Goal: Navigation & Orientation: Find specific page/section

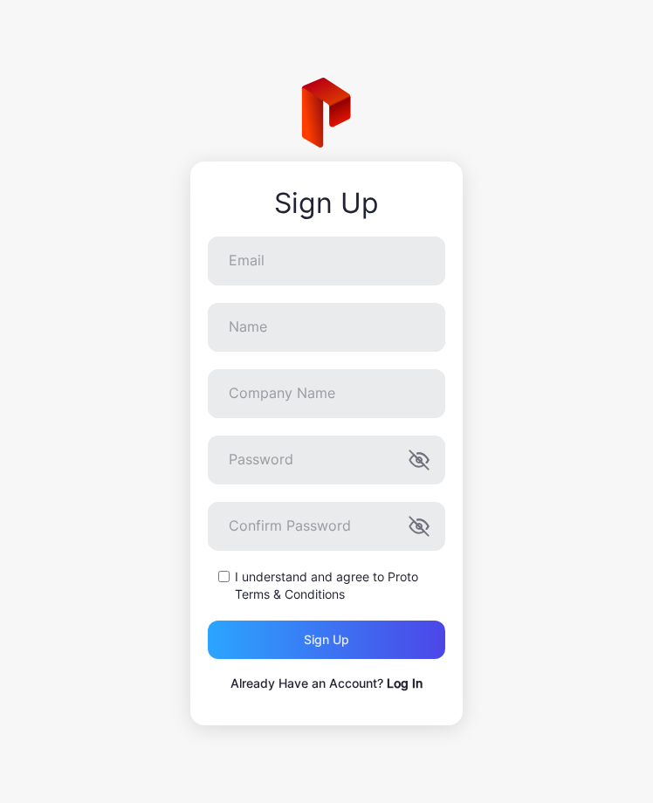
click at [400, 675] on link "Log In" at bounding box center [405, 682] width 36 height 15
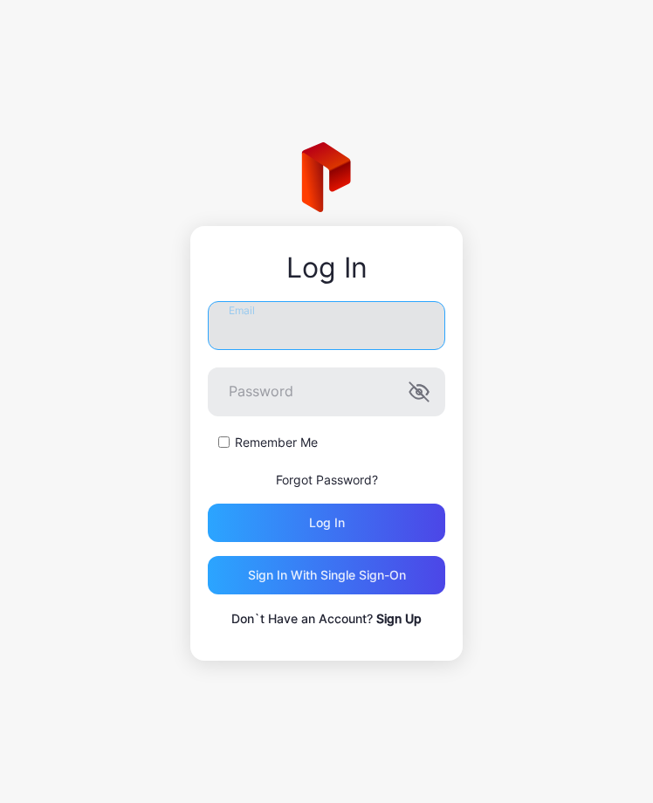
click at [288, 324] on input "Email" at bounding box center [326, 325] width 237 height 49
type input "**********"
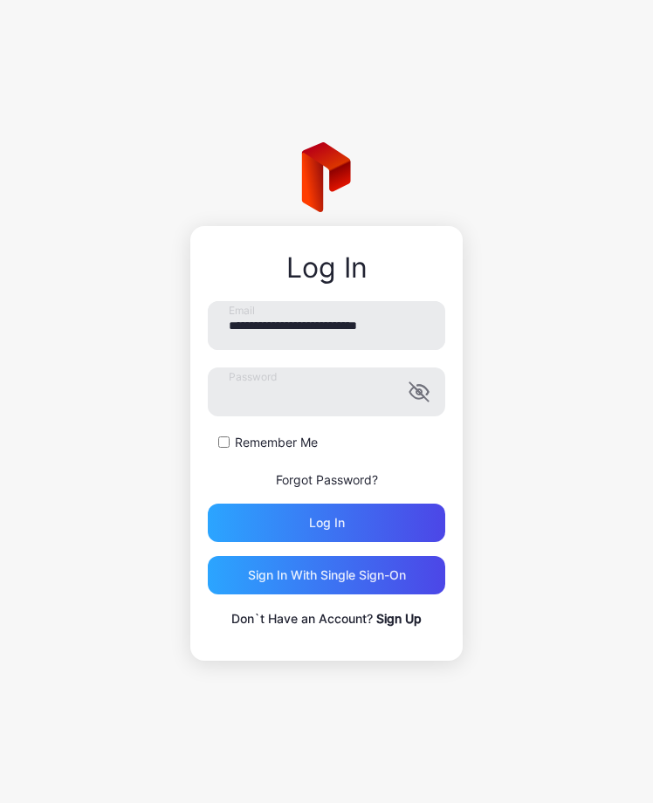
click at [298, 445] on label "Remember Me" at bounding box center [276, 442] width 83 height 17
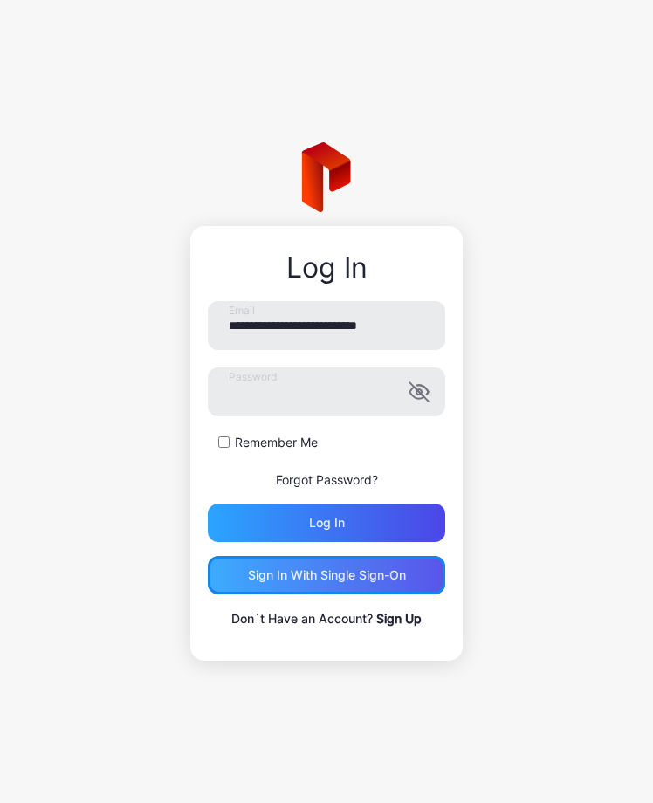
click at [330, 570] on div "Sign in With Single Sign-On" at bounding box center [327, 575] width 158 height 14
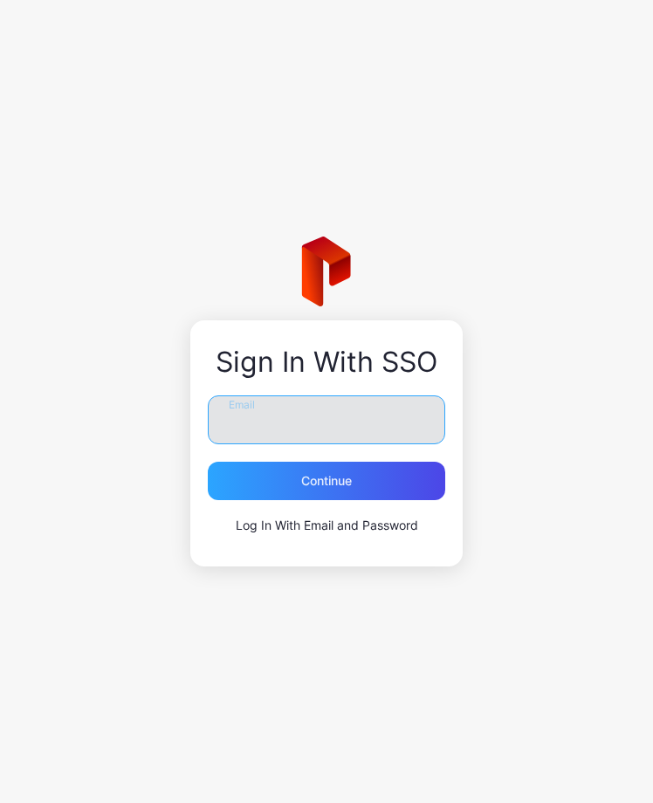
click at [288, 421] on input "Email" at bounding box center [326, 419] width 237 height 49
type input "**********"
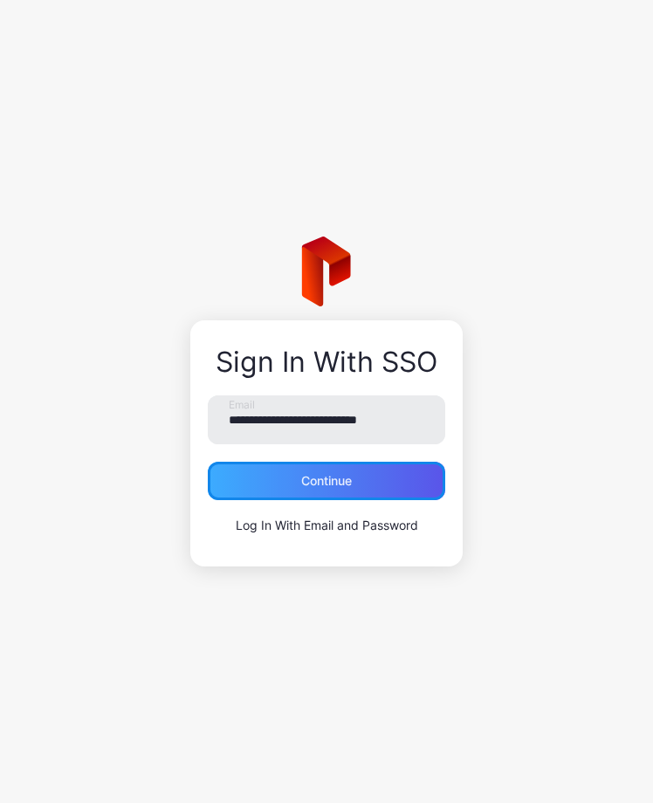
click at [305, 480] on div "Continue" at bounding box center [326, 481] width 51 height 14
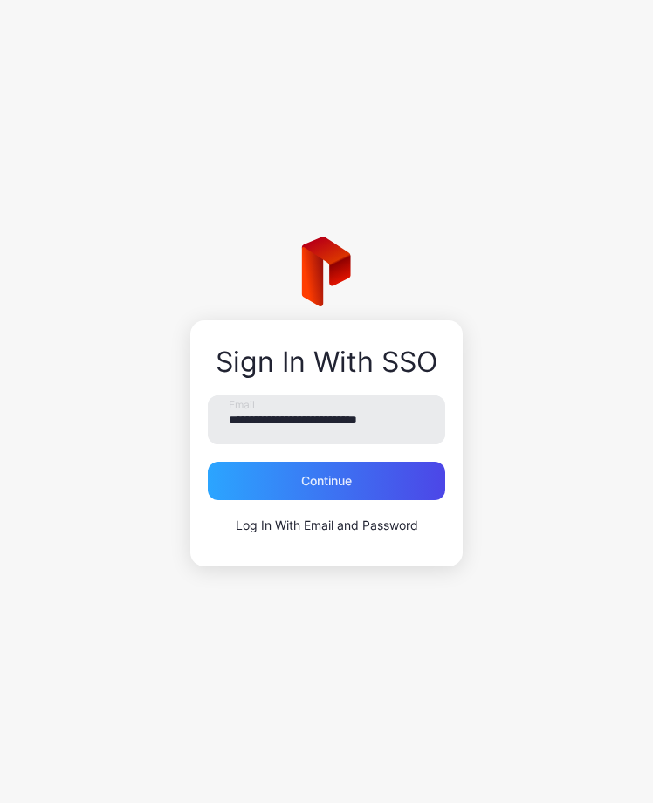
click at [269, 528] on link "Log In With Email and Password" at bounding box center [327, 524] width 182 height 15
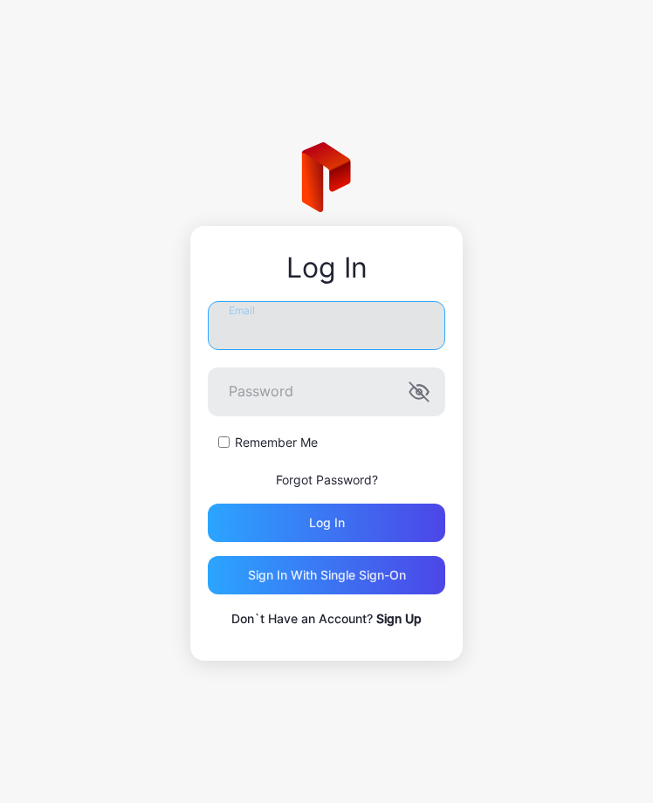
click at [285, 325] on input "Email" at bounding box center [326, 325] width 237 height 49
type input "**********"
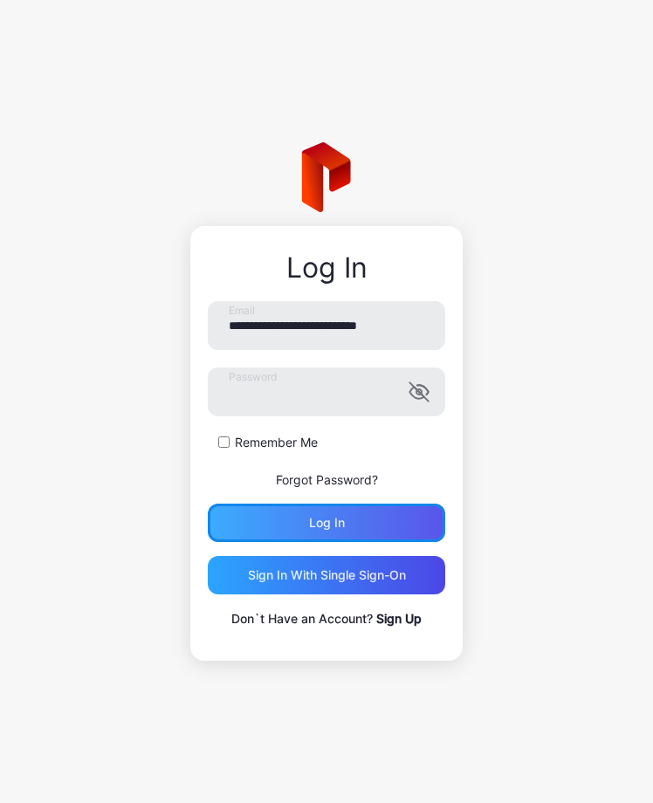
click at [288, 539] on div "Log in" at bounding box center [326, 522] width 237 height 38
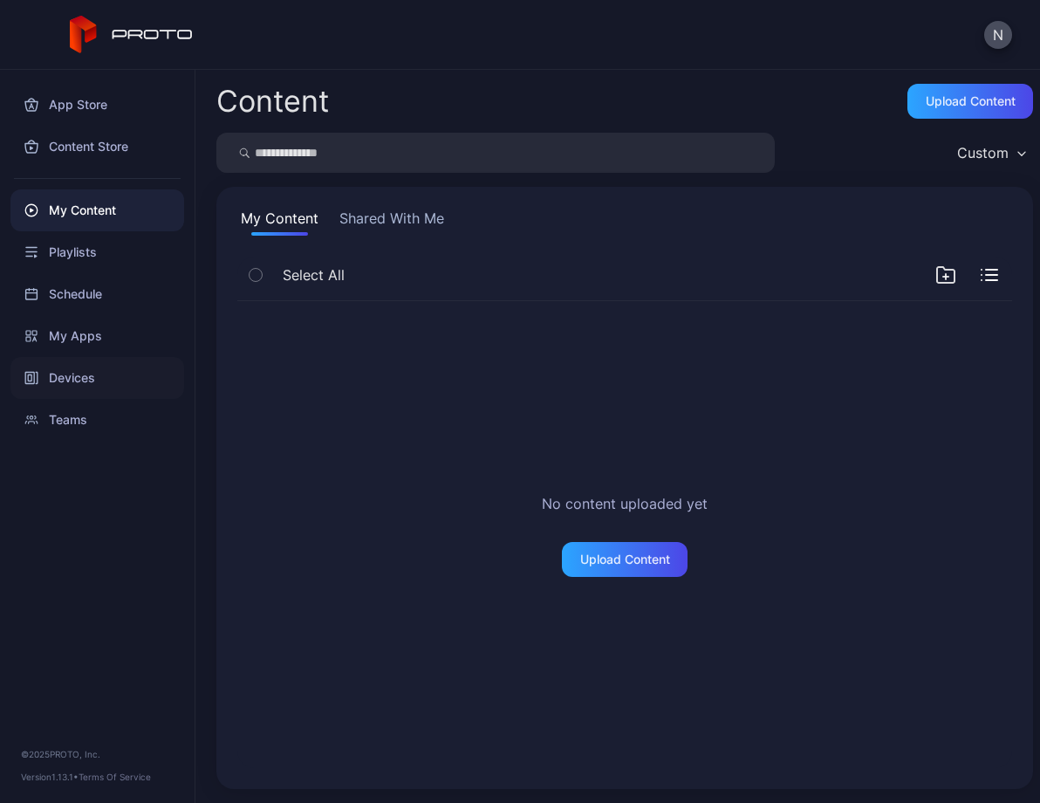
click at [67, 383] on div "Devices" at bounding box center [97, 378] width 174 height 42
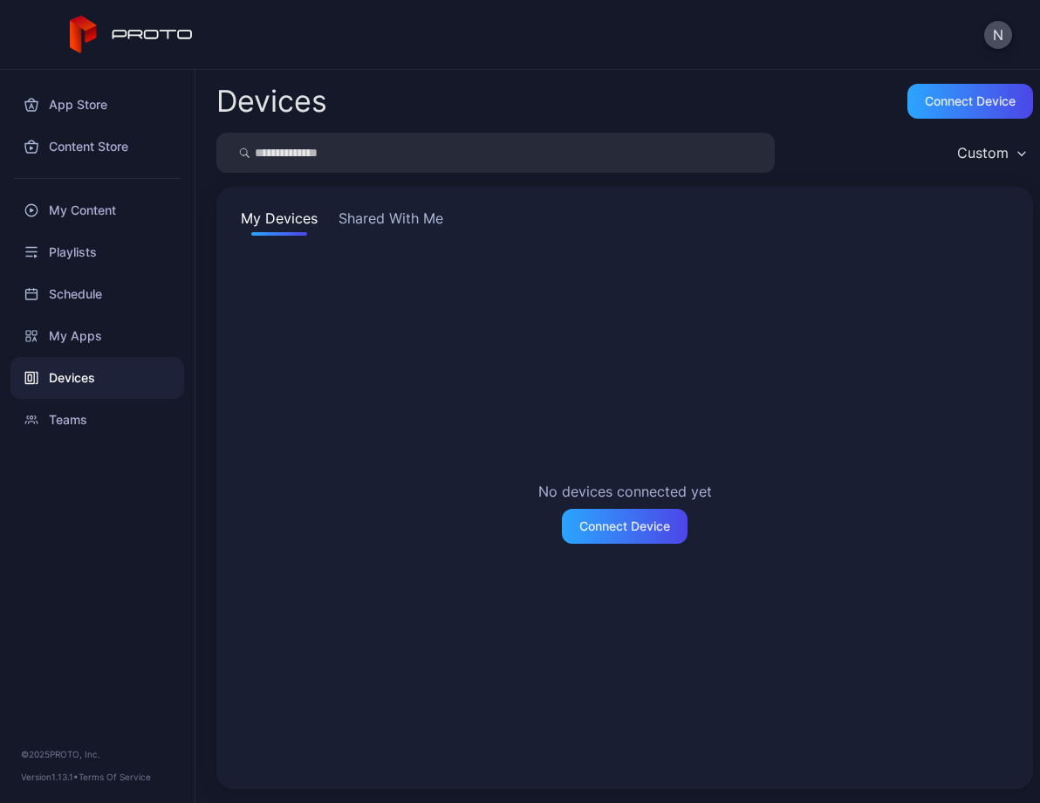
click at [391, 203] on div "My Devices Shared With Me No devices connected yet Connect Device" at bounding box center [624, 488] width 817 height 602
click at [397, 223] on button "Shared With Me" at bounding box center [391, 222] width 112 height 28
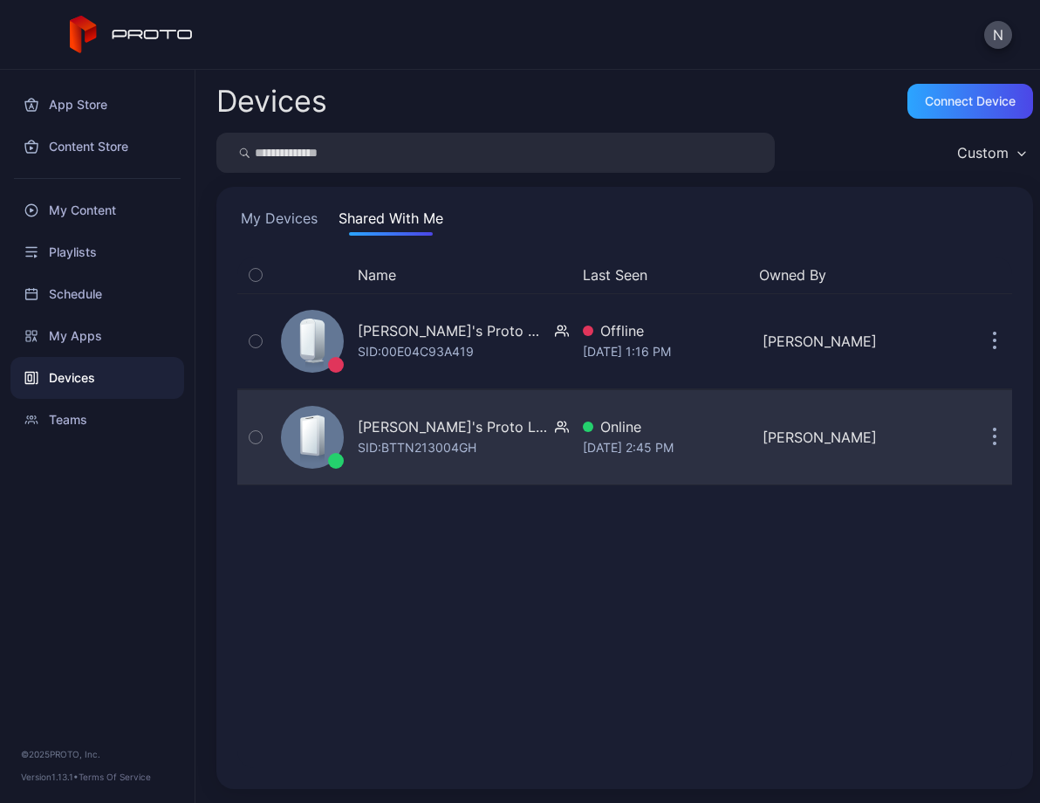
click at [444, 429] on div "[PERSON_NAME]'s Proto Luma" at bounding box center [453, 426] width 190 height 21
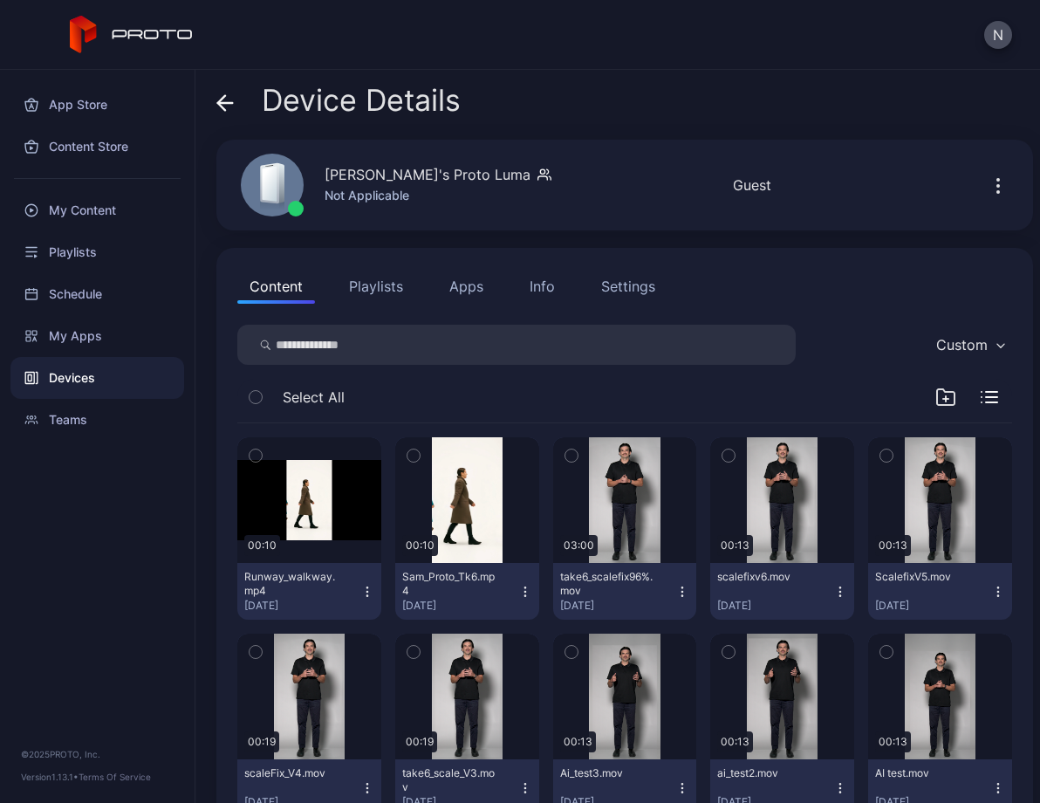
click at [85, 386] on div "Devices" at bounding box center [97, 378] width 174 height 42
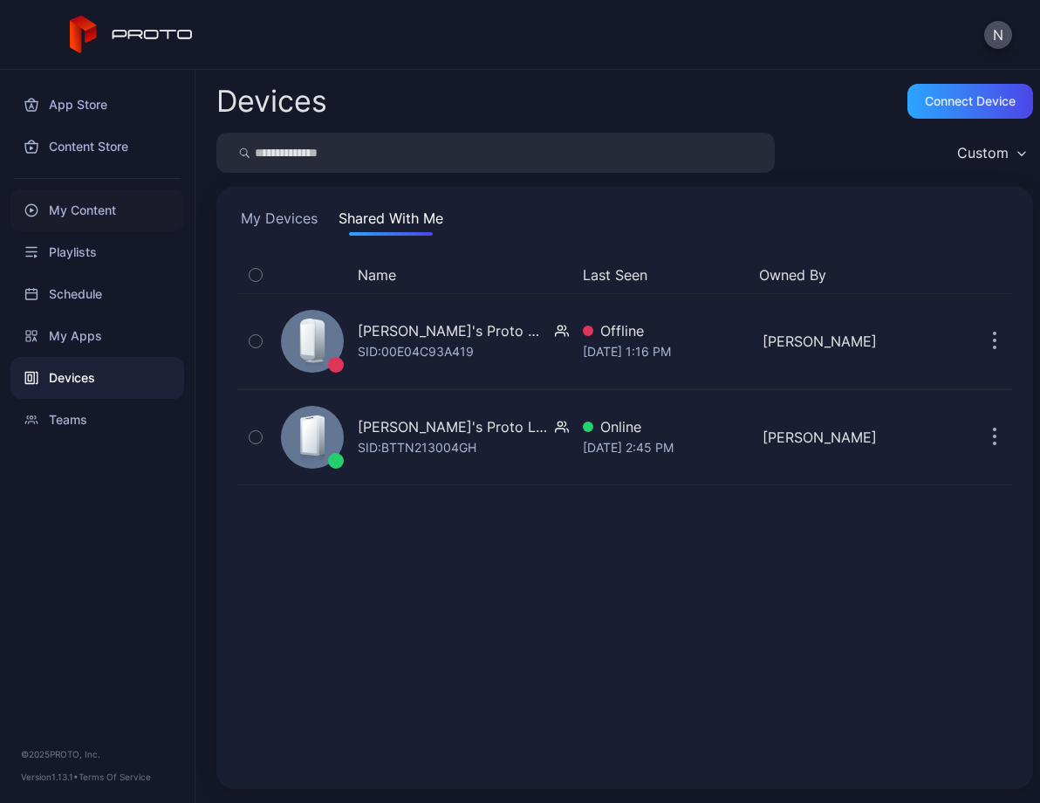
click at [100, 202] on div "My Content" at bounding box center [97, 210] width 174 height 42
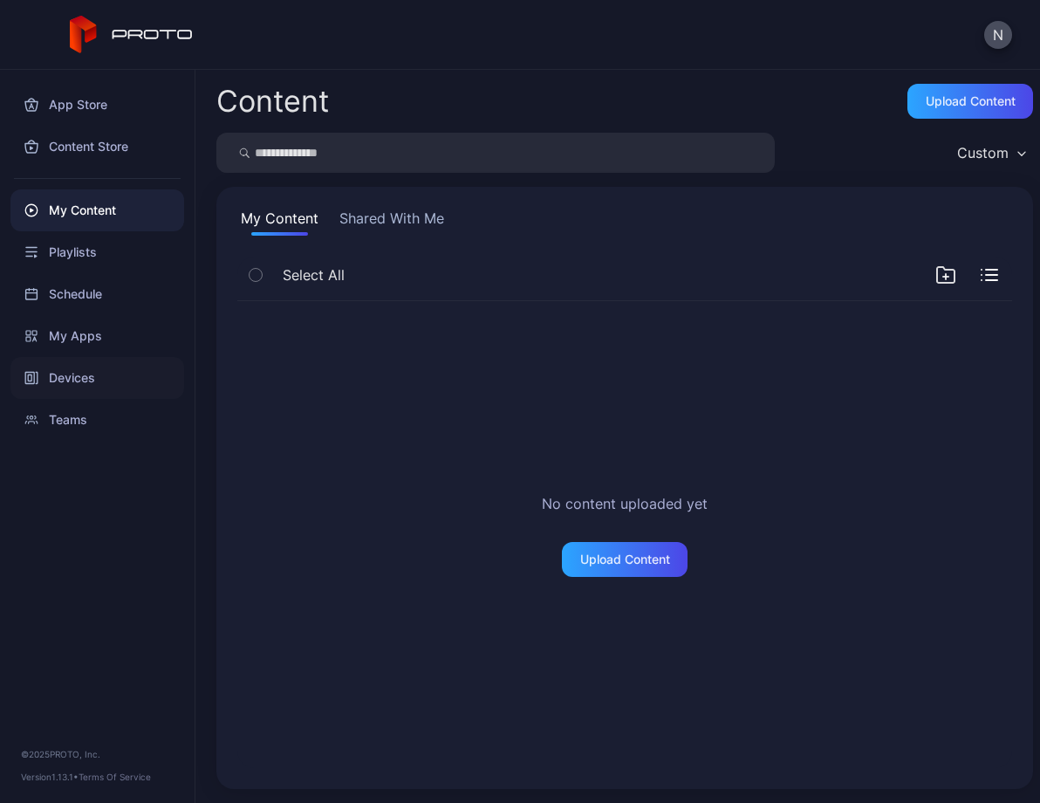
click at [85, 374] on div "Devices" at bounding box center [97, 378] width 174 height 42
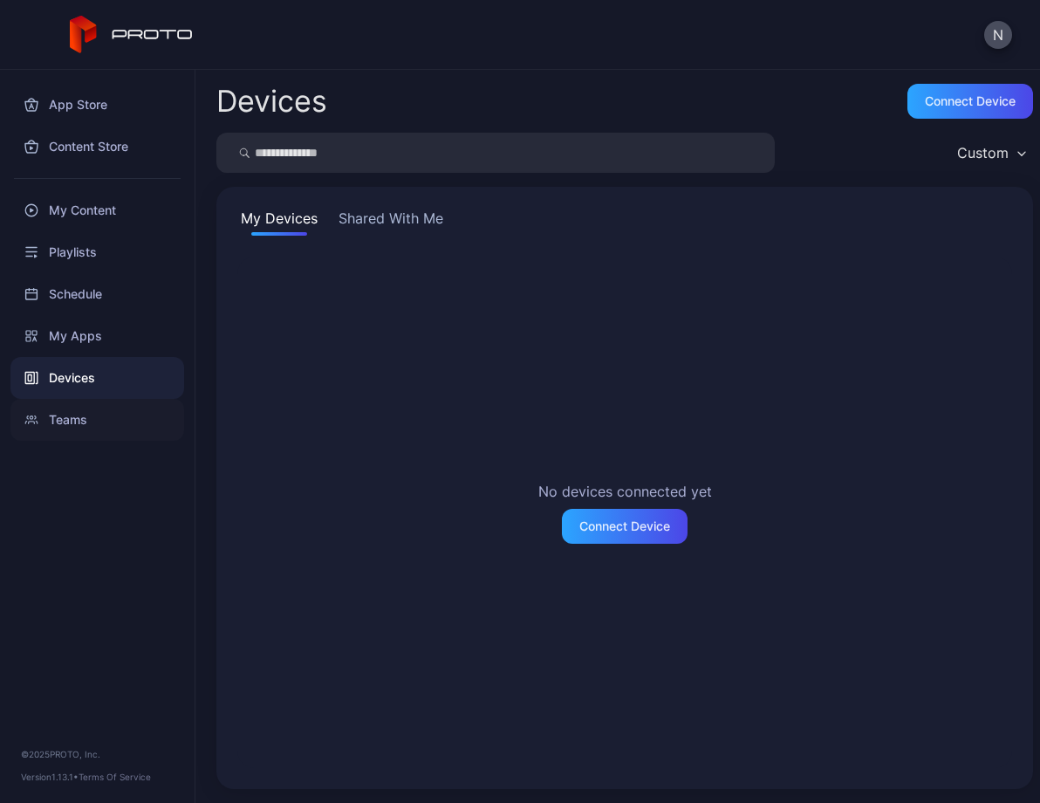
click at [76, 416] on div "Teams" at bounding box center [97, 420] width 174 height 42
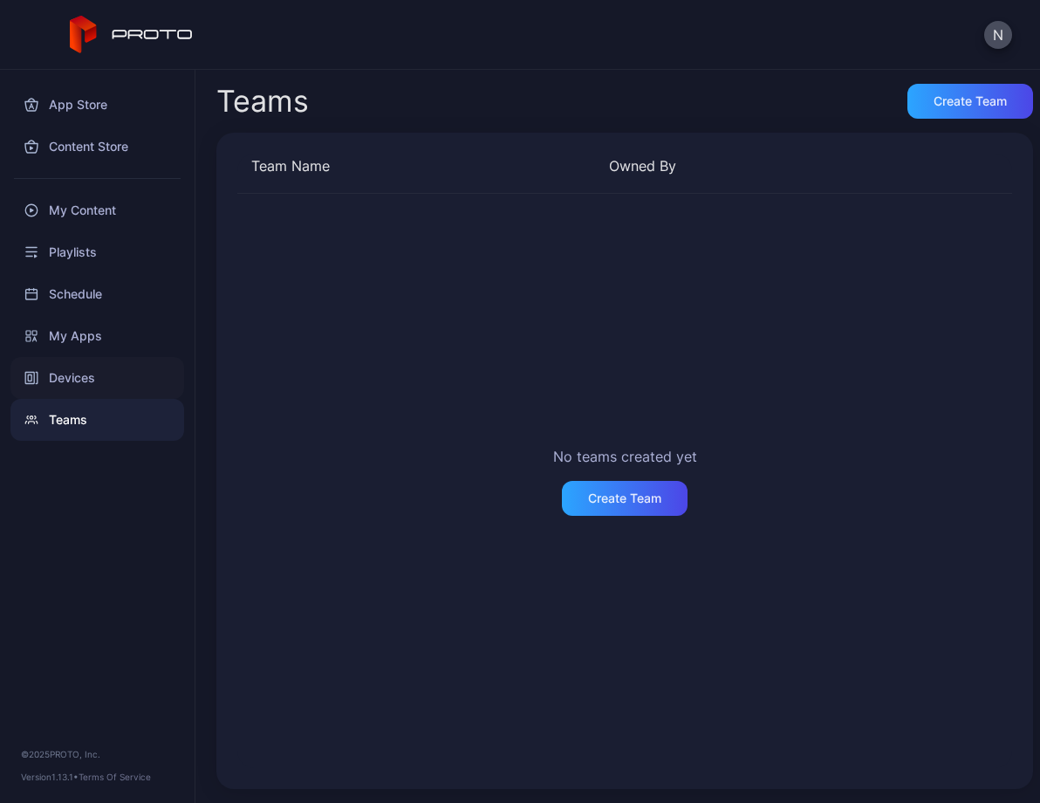
click at [69, 379] on div "Devices" at bounding box center [97, 378] width 174 height 42
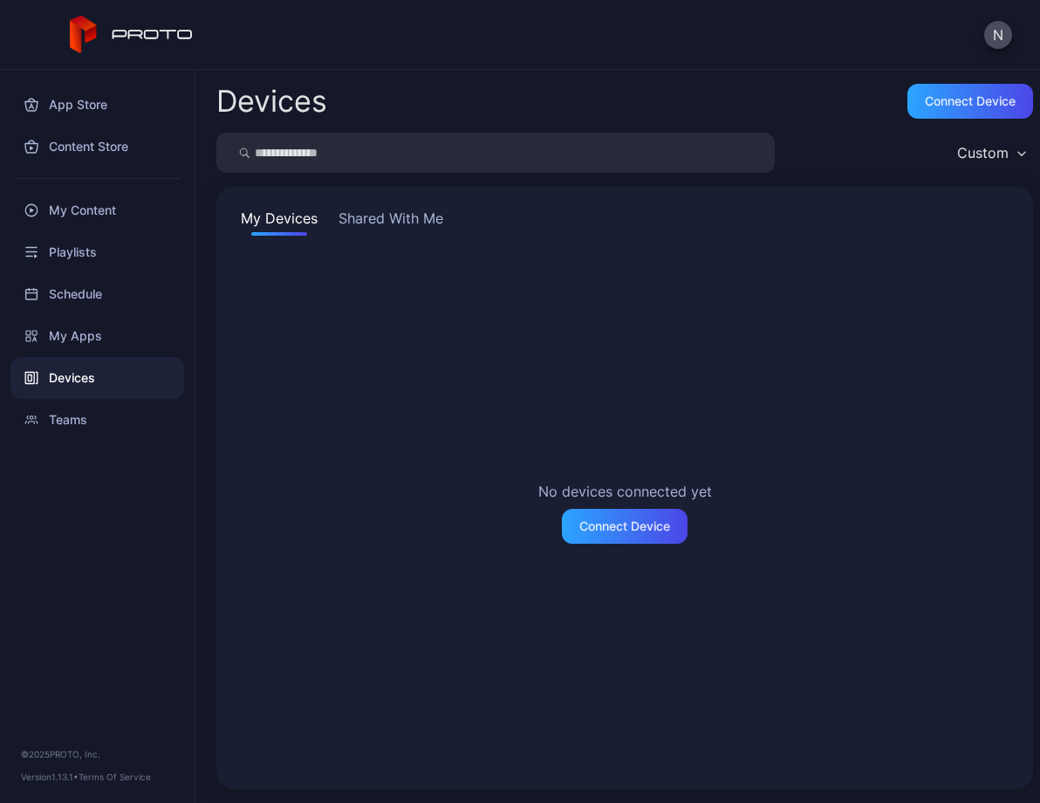
click at [352, 215] on button "Shared With Me" at bounding box center [391, 222] width 112 height 28
